Goal: Task Accomplishment & Management: Manage account settings

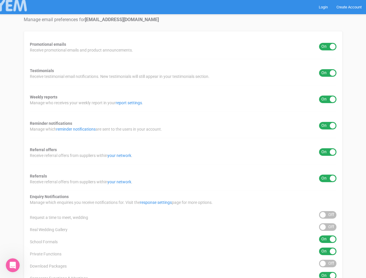
click at [183, 139] on div "Promotional emails ON OFF Receive promotional emails and product announcements.…" at bounding box center [183, 215] width 319 height 369
click at [328, 47] on div "ON OFF" at bounding box center [327, 47] width 17 height 8
click at [328, 73] on div "ON OFF" at bounding box center [327, 73] width 17 height 8
click at [328, 99] on div "ON OFF" at bounding box center [327, 100] width 17 height 8
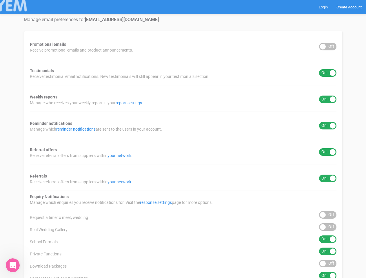
click at [328, 126] on div "ON OFF" at bounding box center [327, 126] width 17 height 8
click at [328, 152] on div "ON OFF" at bounding box center [327, 152] width 17 height 8
click at [328, 179] on div "ON OFF" at bounding box center [327, 179] width 17 height 8
click at [328, 215] on div "ON OFF" at bounding box center [327, 215] width 17 height 8
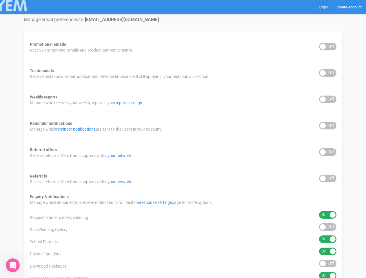
click at [328, 227] on div "ON OFF" at bounding box center [327, 228] width 17 height 8
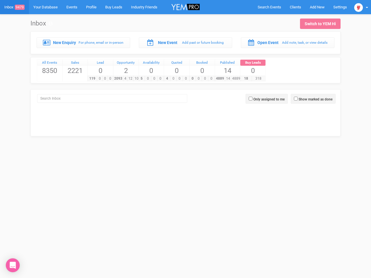
click at [186, 76] on div "4 0 0 0" at bounding box center [176, 79] width 25 height 6
click at [269, 7] on span "Search Events" at bounding box center [269, 7] width 23 height 4
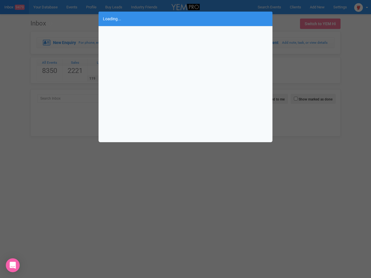
click at [317, 7] on div "Loading..." at bounding box center [185, 139] width 371 height 278
click at [361, 7] on div "Loading..." at bounding box center [185, 139] width 371 height 278
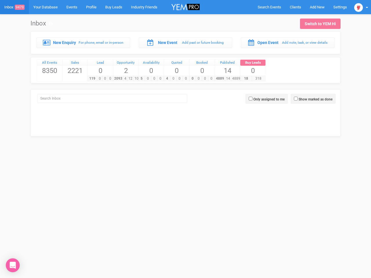
click at [313, 99] on div at bounding box center [185, 139] width 371 height 278
click at [267, 99] on label "Only assigned to me" at bounding box center [268, 99] width 31 height 5
click at [253, 99] on input "Only assigned to me" at bounding box center [251, 99] width 4 height 4
checkbox input "true"
click at [13, 266] on icon "Open Intercom Messenger" at bounding box center [13, 265] width 6 height 7
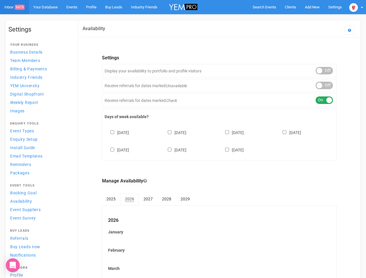
click at [183, 139] on div "Sunday Monday Tuesday Wednesday Thursday Friday Saturday" at bounding box center [220, 138] width 230 height 35
click at [264, 7] on span "Search Events" at bounding box center [264, 7] width 23 height 4
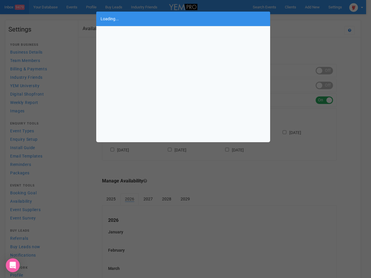
click at [312, 7] on div "Loading..." at bounding box center [185, 139] width 371 height 278
click at [299, 19] on div "Loading..." at bounding box center [185, 139] width 371 height 278
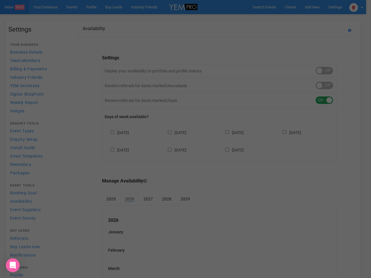
click at [356, 7] on div "Loading..." at bounding box center [185, 139] width 371 height 278
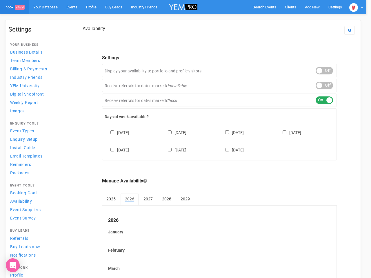
click at [324, 71] on div "ON OFF" at bounding box center [324, 71] width 17 height 8
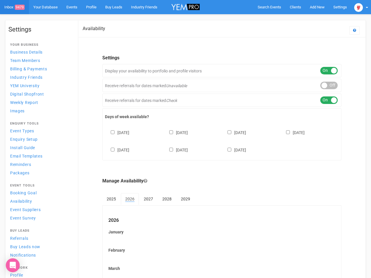
click at [324, 86] on div "ON OFF" at bounding box center [328, 86] width 17 height 8
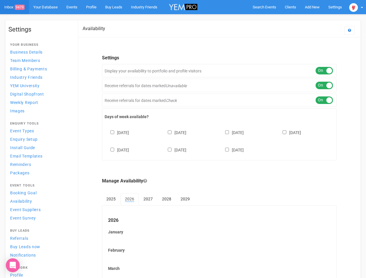
click at [324, 100] on div "ON OFF" at bounding box center [324, 101] width 17 height 8
click at [219, 141] on div "Sunday Monday Tuesday Wednesday Thursday Friday Saturday" at bounding box center [220, 138] width 230 height 35
